Goal: Task Accomplishment & Management: Use online tool/utility

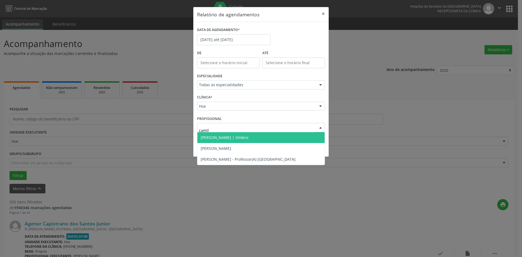
type input "camila"
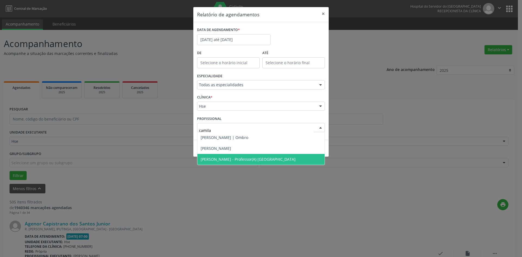
click at [245, 157] on span "[PERSON_NAME] - Professor(A) [GEOGRAPHIC_DATA]" at bounding box center [248, 159] width 95 height 5
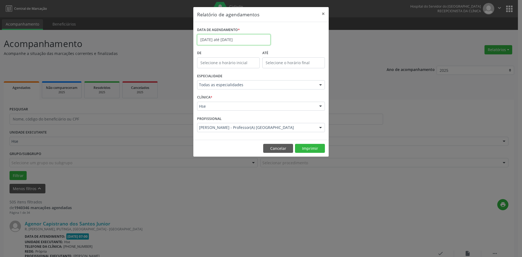
click at [221, 40] on input "[DATE] até [DATE]" at bounding box center [233, 39] width 73 height 11
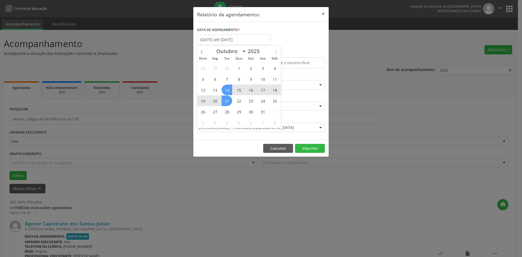
click at [276, 52] on icon at bounding box center [276, 52] width 4 height 4
click at [202, 53] on icon at bounding box center [202, 52] width 4 height 4
click at [275, 53] on icon at bounding box center [276, 52] width 4 height 4
select select "10"
click at [216, 78] on span "3" at bounding box center [215, 79] width 11 height 11
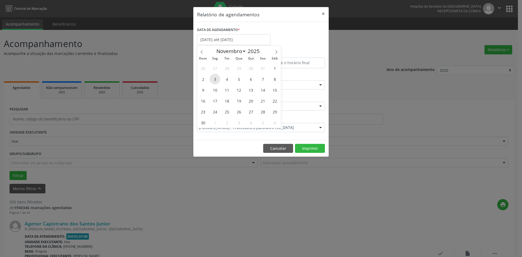
type input "[DATE]"
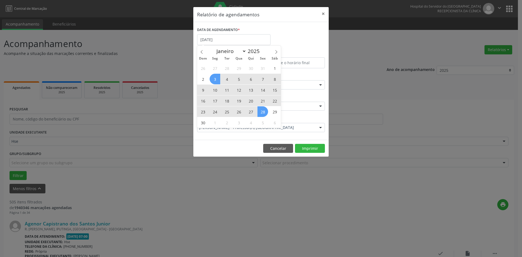
click at [264, 109] on span "28" at bounding box center [262, 111] width 11 height 11
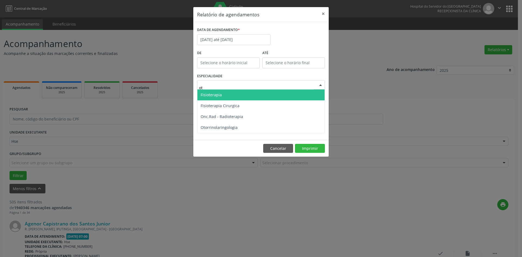
type input "oto"
drag, startPoint x: 232, startPoint y: 94, endPoint x: 236, endPoint y: 97, distance: 4.6
click at [232, 94] on span "Otorrinolaringologia" at bounding box center [219, 94] width 37 height 5
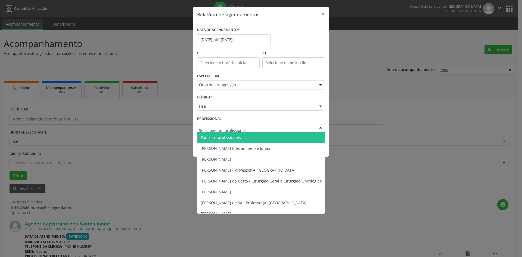
drag, startPoint x: 239, startPoint y: 136, endPoint x: 245, endPoint y: 138, distance: 6.4
click at [243, 138] on span "Todos os profissionais" at bounding box center [288, 137] width 183 height 11
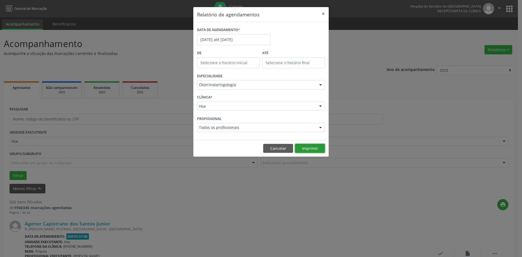
click at [309, 144] on button "Imprimir" at bounding box center [310, 148] width 30 height 9
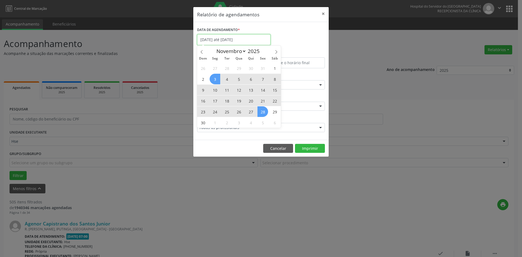
click at [216, 38] on input "[DATE] até [DATE]" at bounding box center [233, 39] width 73 height 11
click at [217, 80] on span "3" at bounding box center [215, 79] width 11 height 11
type input "[DATE]"
click at [262, 122] on span "5" at bounding box center [262, 122] width 11 height 11
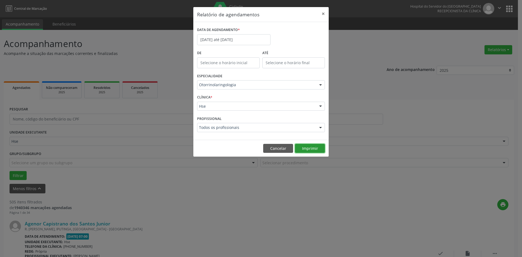
click at [317, 148] on button "Imprimir" at bounding box center [310, 148] width 30 height 9
click at [205, 41] on input "[DATE] até [DATE]" at bounding box center [233, 39] width 73 height 11
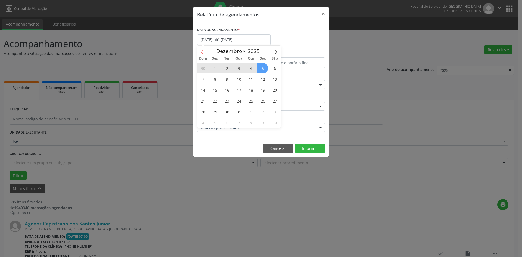
click at [202, 51] on icon at bounding box center [202, 52] width 4 height 4
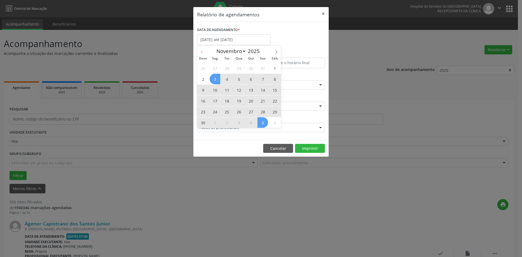
click at [202, 53] on icon at bounding box center [202, 52] width 4 height 4
select select "9"
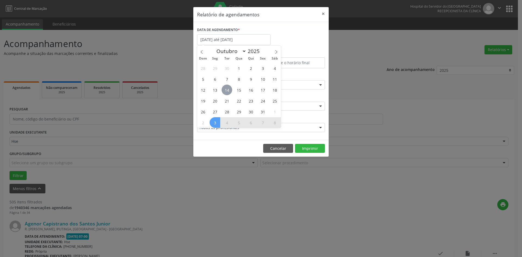
click at [229, 88] on span "14" at bounding box center [227, 90] width 11 height 11
type input "[DATE]"
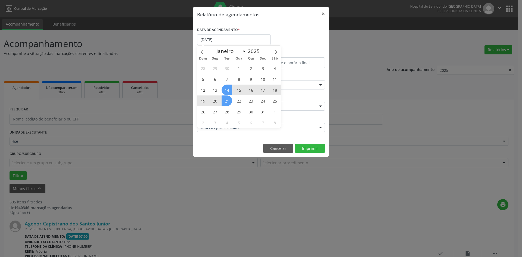
click at [226, 97] on span "21" at bounding box center [227, 100] width 11 height 11
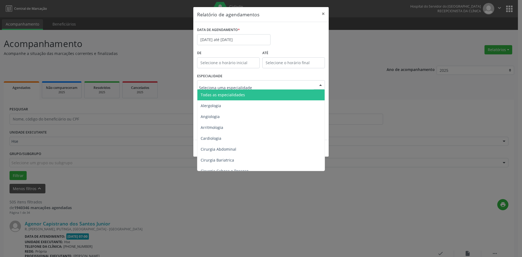
click at [219, 95] on span "Todas as especialidades" at bounding box center [223, 94] width 44 height 5
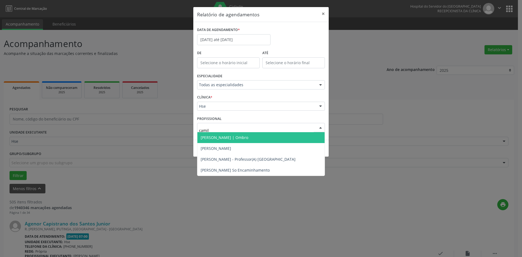
type input "camila"
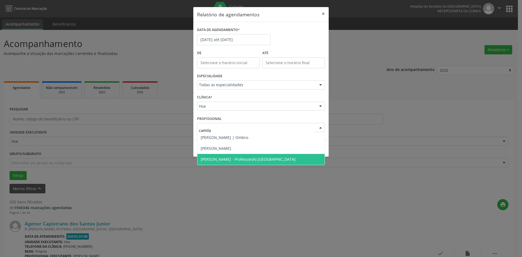
drag, startPoint x: 256, startPoint y: 157, endPoint x: 291, endPoint y: 152, distance: 35.1
click at [257, 157] on span "[PERSON_NAME] - Professor(A) [GEOGRAPHIC_DATA]" at bounding box center [248, 159] width 95 height 5
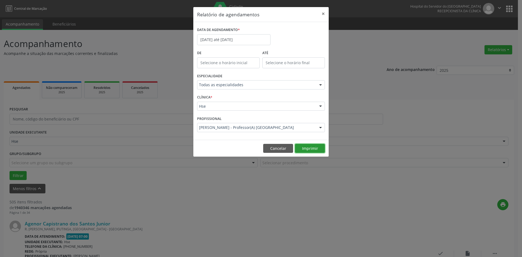
click at [305, 147] on button "Imprimir" at bounding box center [310, 148] width 30 height 9
